Goal: Information Seeking & Learning: Understand process/instructions

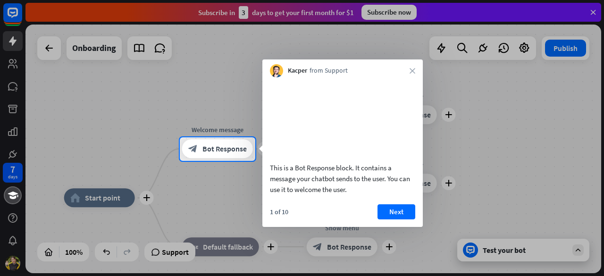
click at [400, 220] on button "Next" at bounding box center [397, 211] width 38 height 15
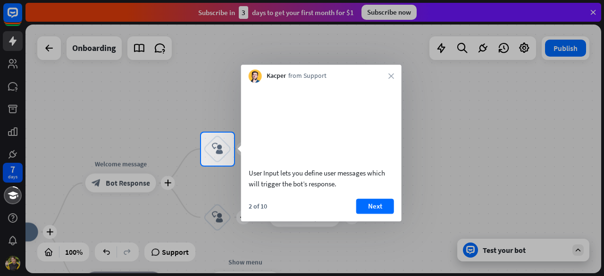
click at [162, 101] on div at bounding box center [302, 66] width 604 height 133
click at [593, 10] on div at bounding box center [302, 66] width 604 height 133
click at [595, 10] on div at bounding box center [302, 66] width 604 height 133
click at [376, 214] on button "Next" at bounding box center [376, 206] width 38 height 15
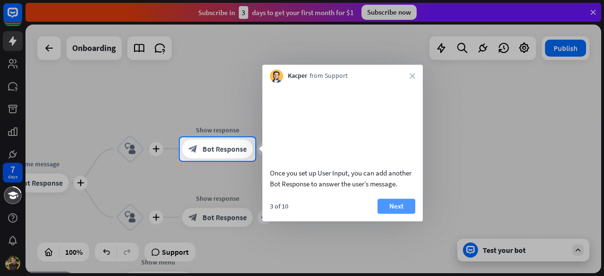
click at [410, 214] on button "Next" at bounding box center [397, 206] width 38 height 15
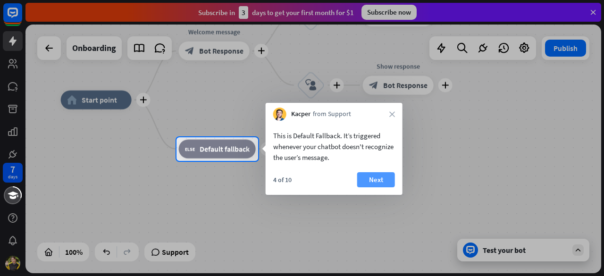
click at [369, 179] on button "Next" at bounding box center [376, 179] width 38 height 15
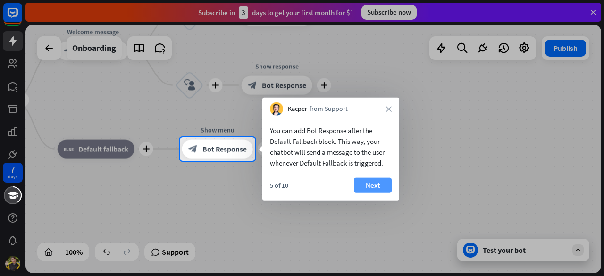
click at [369, 184] on button "Next" at bounding box center [373, 185] width 38 height 15
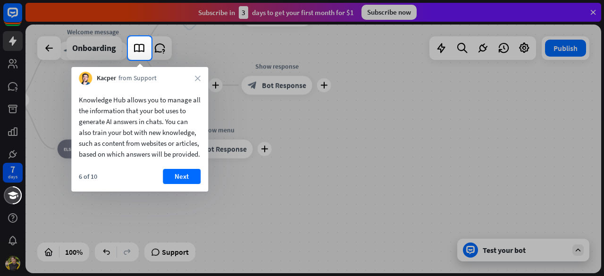
click at [193, 184] on button "Next" at bounding box center [182, 176] width 38 height 15
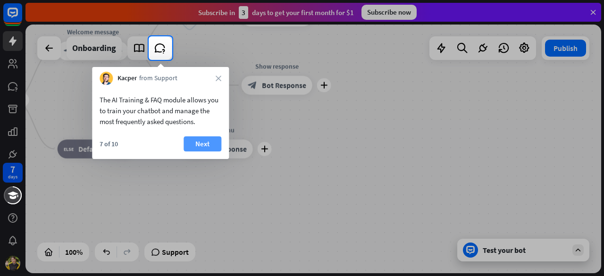
click at [205, 147] on button "Next" at bounding box center [203, 143] width 38 height 15
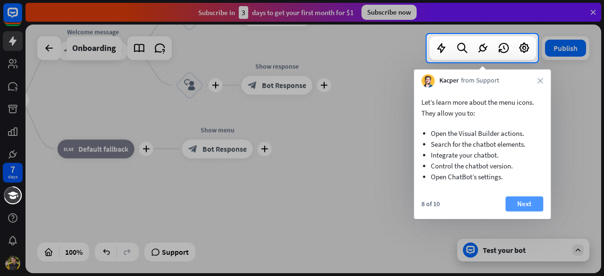
click at [535, 201] on button "Next" at bounding box center [525, 203] width 38 height 15
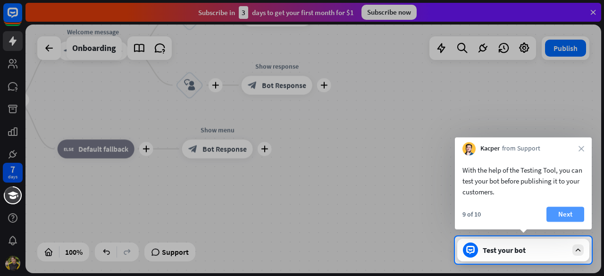
click at [553, 208] on button "Next" at bounding box center [566, 214] width 38 height 15
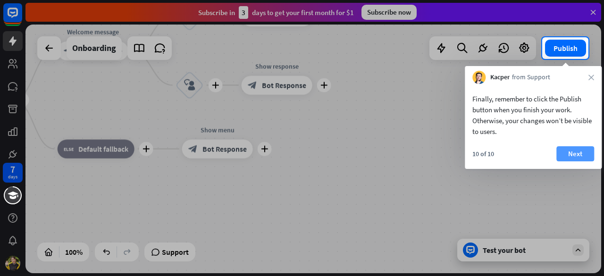
click at [581, 155] on button "Next" at bounding box center [576, 153] width 38 height 15
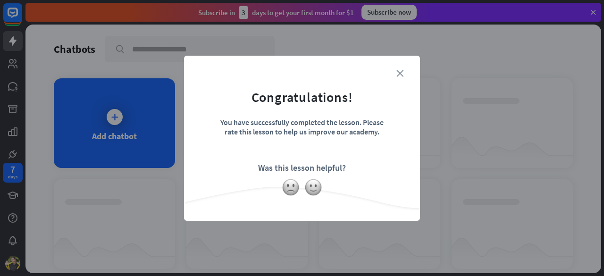
click at [401, 70] on icon "close" at bounding box center [400, 73] width 7 height 7
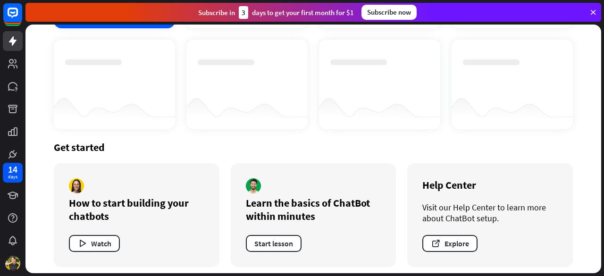
scroll to position [144, 0]
